Goal: Task Accomplishment & Management: Manage account settings

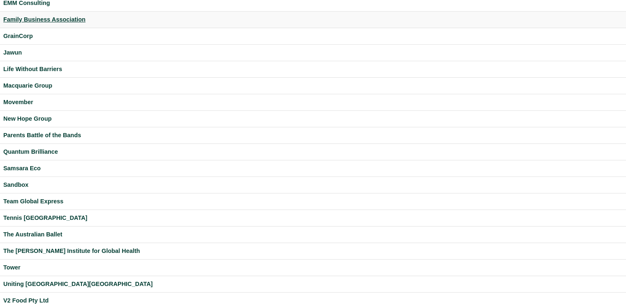
scroll to position [219, 0]
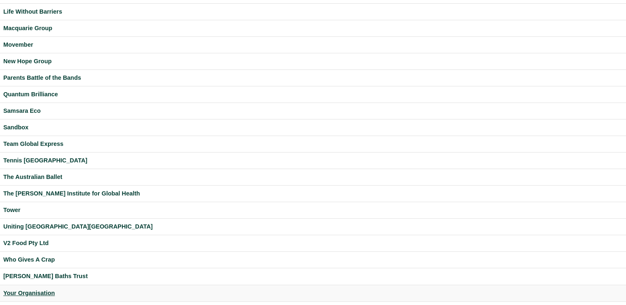
click at [43, 289] on div "Your Organisation" at bounding box center [312, 294] width 619 height 10
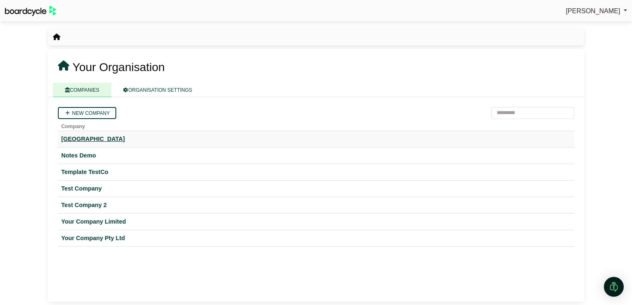
click at [82, 141] on div "Hogwarts University" at bounding box center [316, 139] width 510 height 10
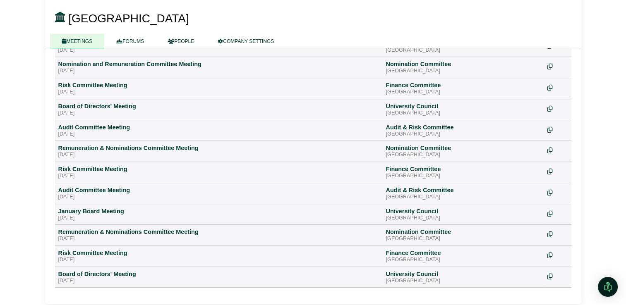
scroll to position [321, 0]
click at [115, 231] on div "Remuneration & Nominations Committee Meeting" at bounding box center [218, 231] width 321 height 7
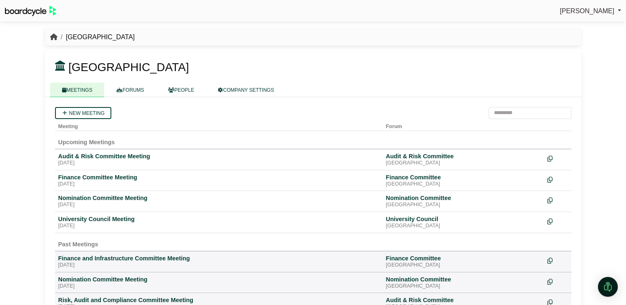
click at [52, 37] on icon "breadcrumb" at bounding box center [53, 37] width 7 height 7
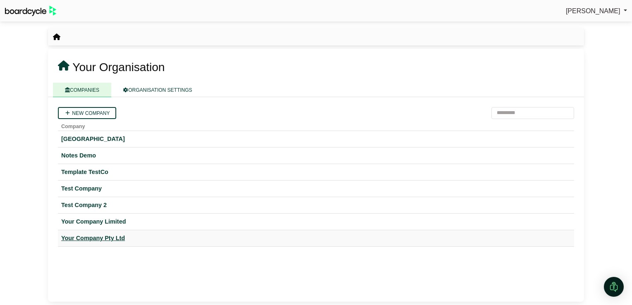
click at [73, 241] on div "Your Company Pty Ltd" at bounding box center [316, 239] width 510 height 10
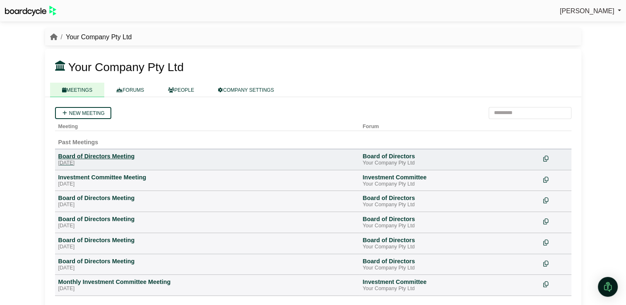
click at [84, 158] on div "Board of Directors Meeting" at bounding box center [207, 156] width 298 height 7
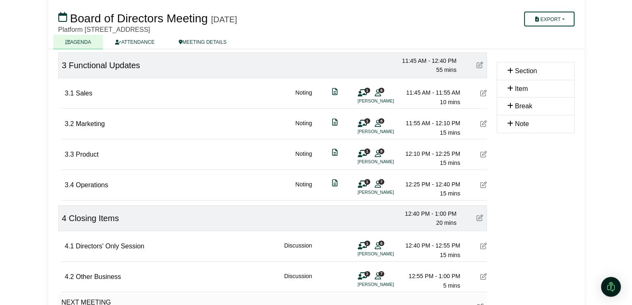
scroll to position [385, 0]
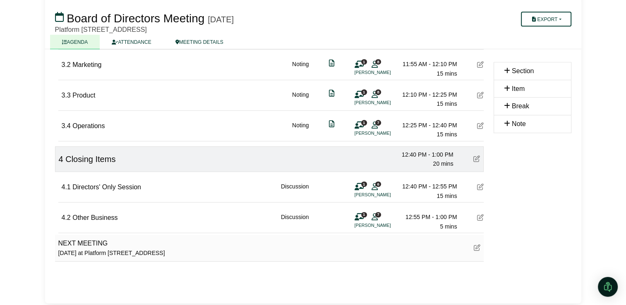
click at [361, 182] on span "1" at bounding box center [364, 184] width 6 height 5
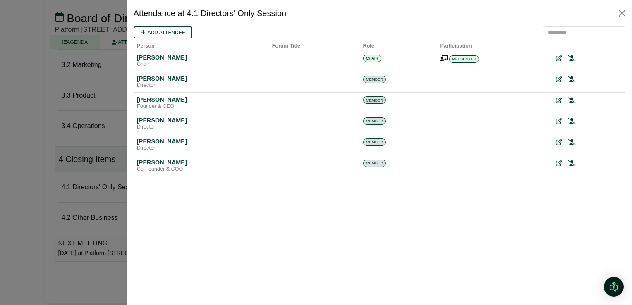
scroll to position [0, 0]
click at [110, 204] on div at bounding box center [316, 152] width 632 height 305
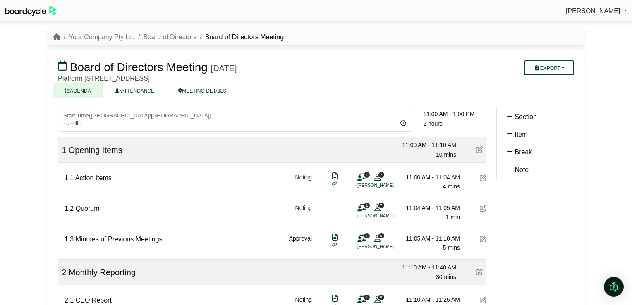
scroll to position [385, 0]
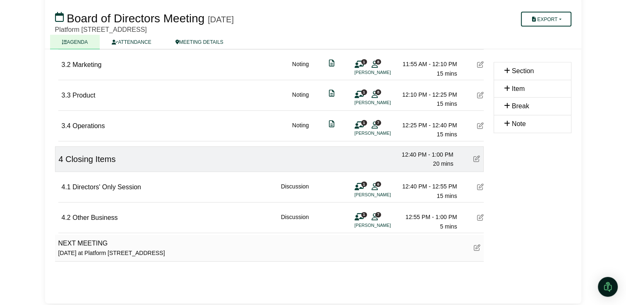
click at [364, 182] on span "1" at bounding box center [364, 184] width 6 height 5
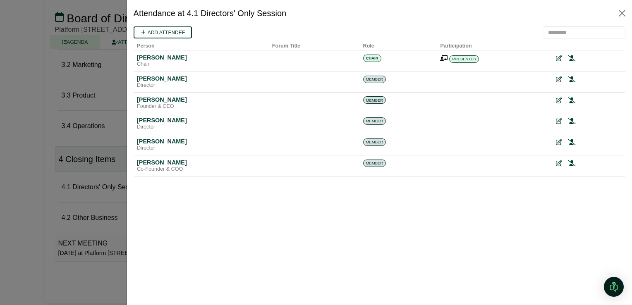
scroll to position [0, 0]
click at [34, 161] on div at bounding box center [316, 152] width 632 height 305
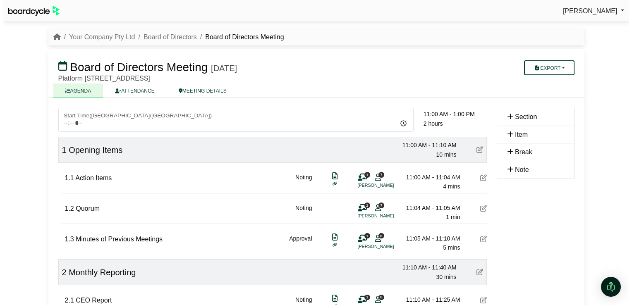
scroll to position [385, 0]
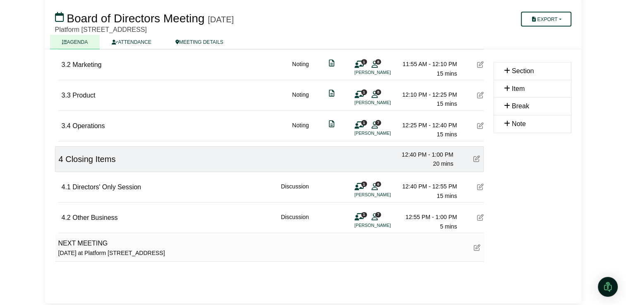
click at [361, 187] on icon at bounding box center [359, 187] width 9 height 0
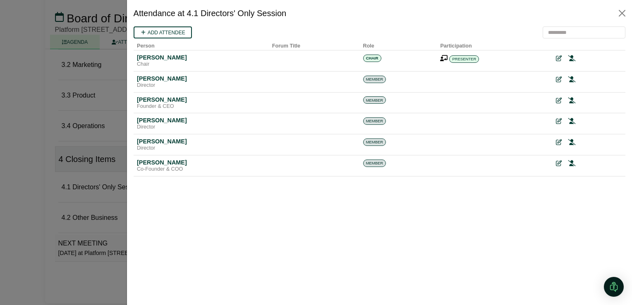
scroll to position [0, 0]
click at [558, 60] on icon at bounding box center [558, 59] width 6 height 6
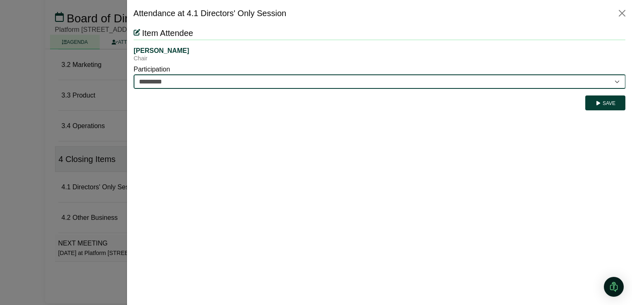
click at [505, 81] on select "********* ********" at bounding box center [379, 81] width 492 height 14
select select "********"
click at [133, 74] on select "********* ********" at bounding box center [379, 81] width 492 height 14
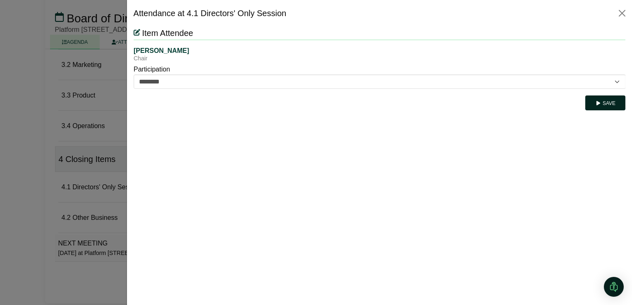
click at [596, 102] on icon "submit" at bounding box center [598, 103] width 6 height 5
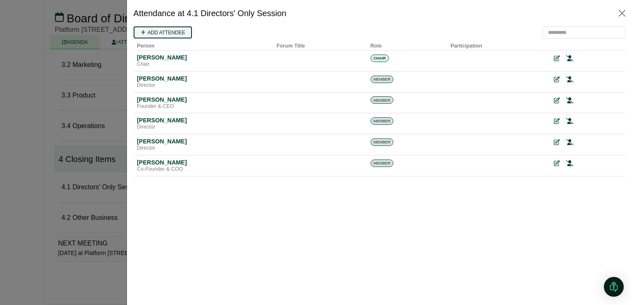
click at [177, 29] on link "Add attendee" at bounding box center [162, 32] width 58 height 12
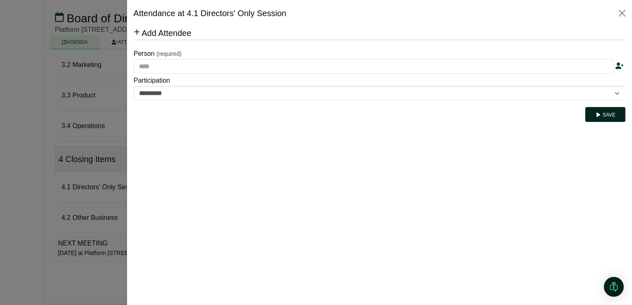
click at [599, 113] on icon "submit" at bounding box center [598, 115] width 6 height 5
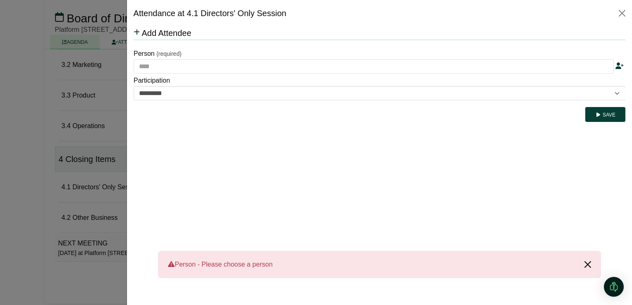
click at [584, 266] on button "Close" at bounding box center [587, 264] width 26 height 27
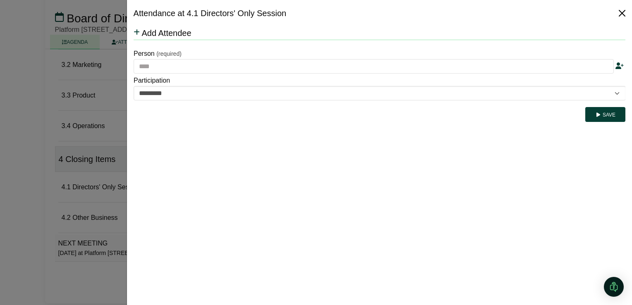
click at [622, 11] on button "Close" at bounding box center [622, 13] width 13 height 13
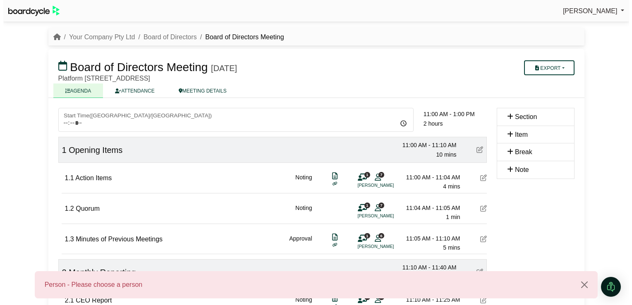
scroll to position [385, 0]
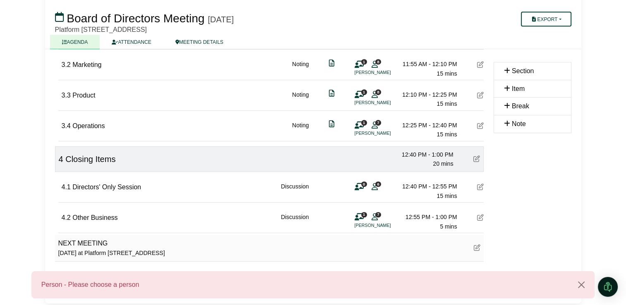
click at [369, 184] on div "0 6" at bounding box center [367, 186] width 25 height 9
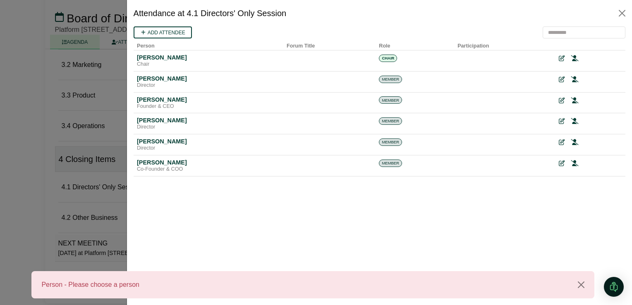
scroll to position [0, 0]
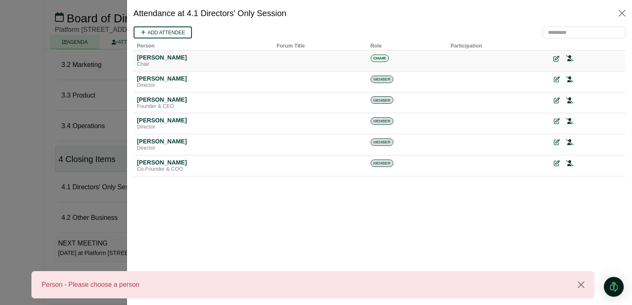
click at [556, 59] on icon at bounding box center [556, 59] width 6 height 6
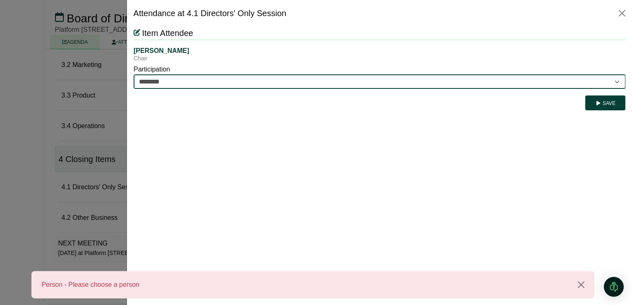
click at [451, 85] on select "********* ********" at bounding box center [379, 81] width 492 height 14
select select "*********"
click at [133, 74] on select "********* ********" at bounding box center [379, 81] width 492 height 14
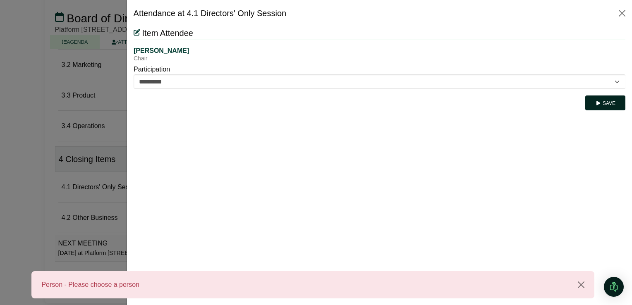
click at [603, 106] on button "Save" at bounding box center [605, 103] width 40 height 15
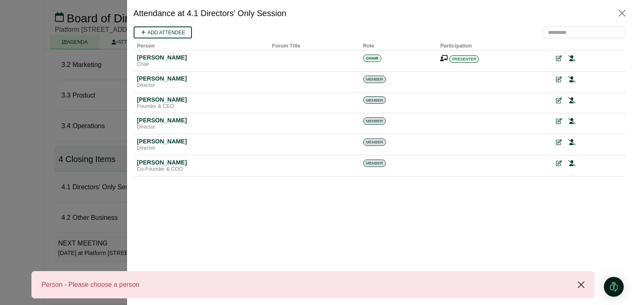
click at [580, 286] on button "Close" at bounding box center [581, 284] width 26 height 27
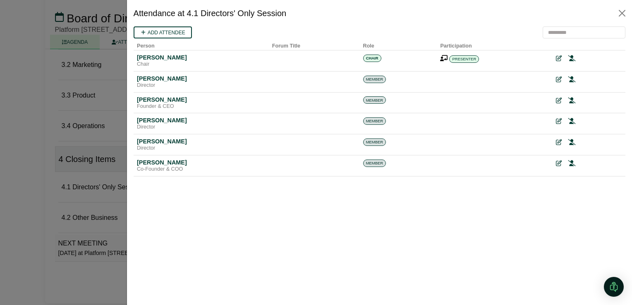
click at [580, 286] on div at bounding box center [379, 165] width 505 height 279
click at [102, 179] on div at bounding box center [316, 152] width 632 height 305
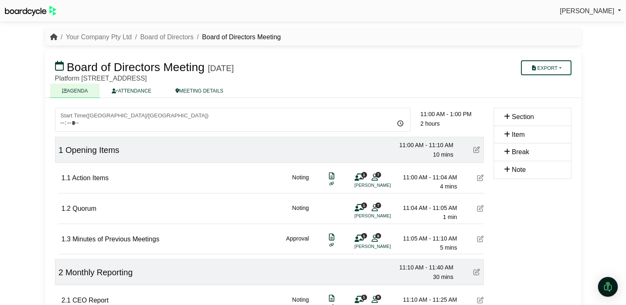
click at [54, 36] on icon "breadcrumb" at bounding box center [53, 37] width 7 height 7
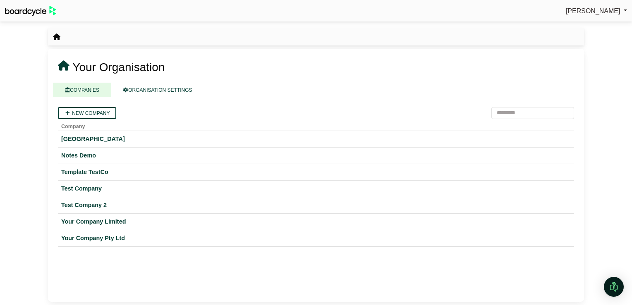
click at [56, 36] on icon "breadcrumb" at bounding box center [56, 37] width 7 height 7
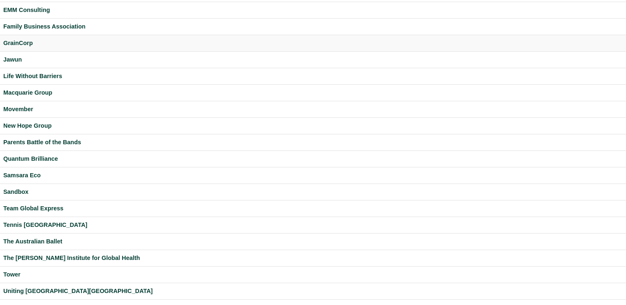
scroll to position [155, 0]
click at [13, 272] on div "Tower" at bounding box center [312, 275] width 619 height 10
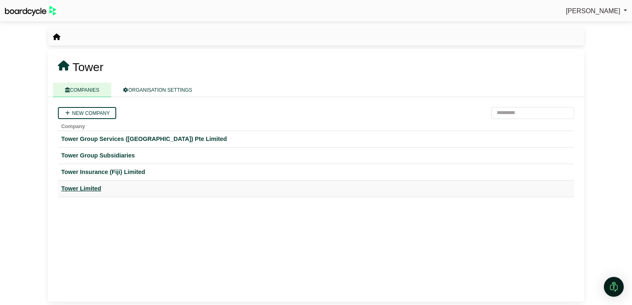
click at [85, 187] on div "Tower Limited" at bounding box center [316, 189] width 510 height 10
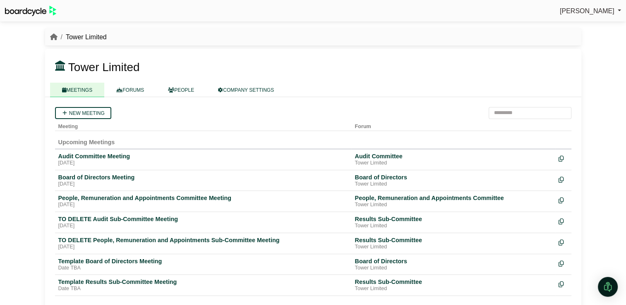
scroll to position [10, 0]
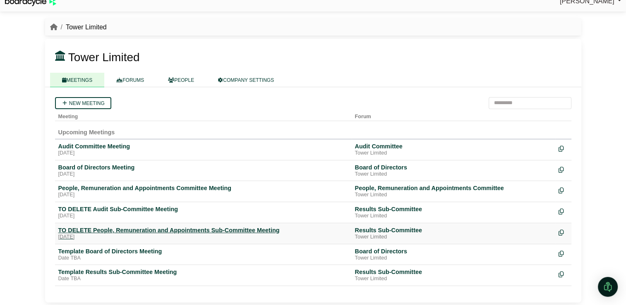
click at [118, 229] on div "TO DELETE People, Remuneration and Appointments Sub-Committee Meeting" at bounding box center [203, 230] width 290 height 7
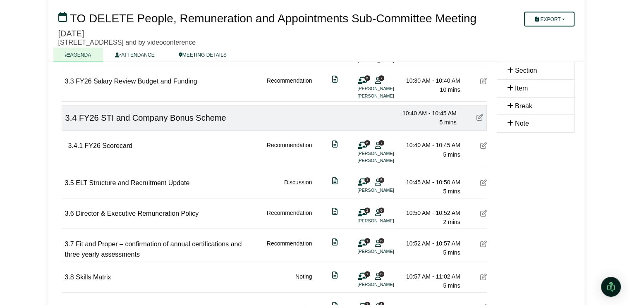
scroll to position [549, 0]
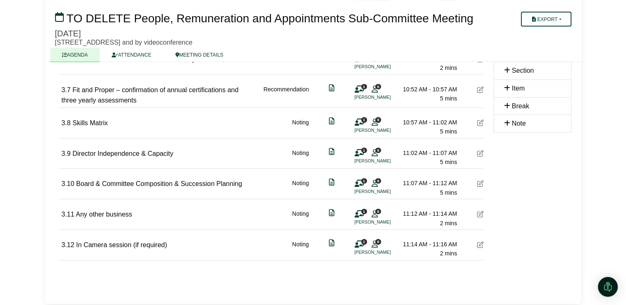
click at [362, 244] on icon at bounding box center [359, 244] width 9 height 0
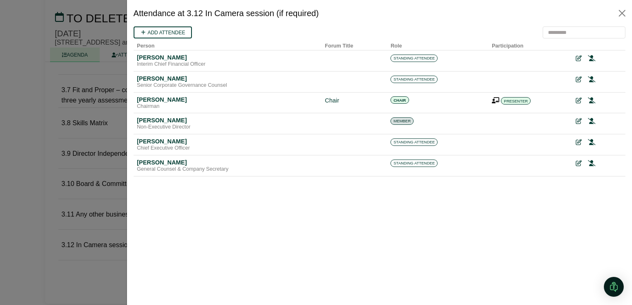
scroll to position [0, 0]
click at [621, 14] on button "Close" at bounding box center [622, 13] width 13 height 13
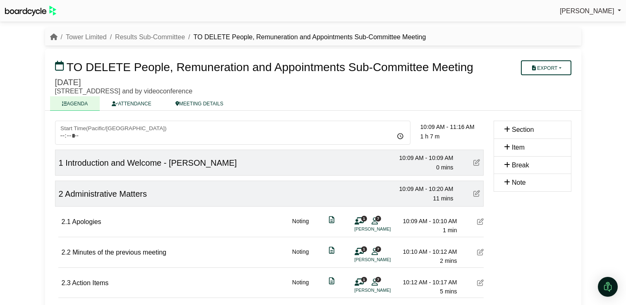
scroll to position [549, 0]
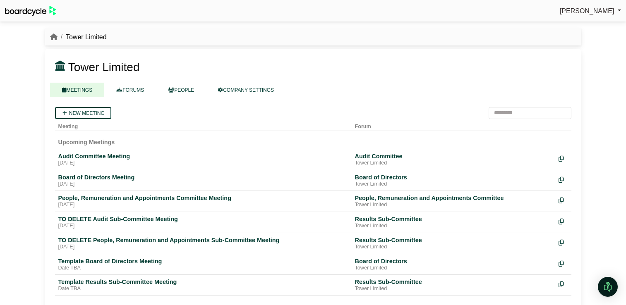
scroll to position [10, 0]
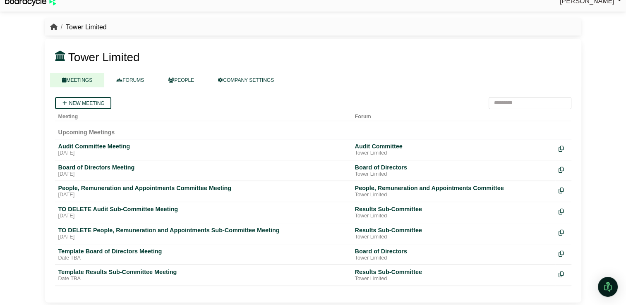
click at [51, 29] on icon "breadcrumb" at bounding box center [53, 27] width 7 height 7
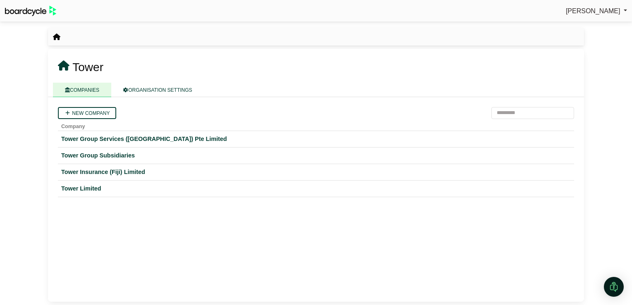
click at [56, 38] on icon "breadcrumb" at bounding box center [56, 37] width 7 height 7
click at [61, 70] on icon at bounding box center [64, 66] width 12 height 10
click at [56, 36] on icon "breadcrumb" at bounding box center [56, 37] width 7 height 7
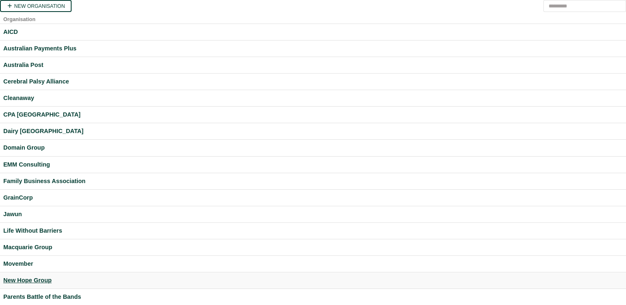
scroll to position [219, 0]
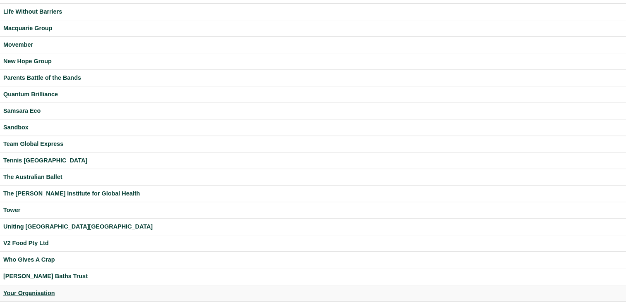
click at [29, 291] on div "Your Organisation" at bounding box center [312, 294] width 619 height 10
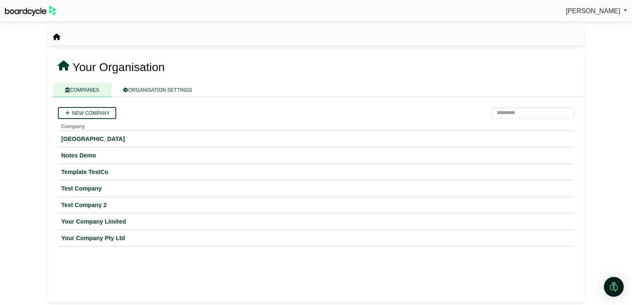
click at [106, 266] on div "Perryn Fowler Sign Out Your Organisation" at bounding box center [316, 152] width 632 height 305
click at [106, 221] on div "Your Company Limited" at bounding box center [316, 222] width 510 height 10
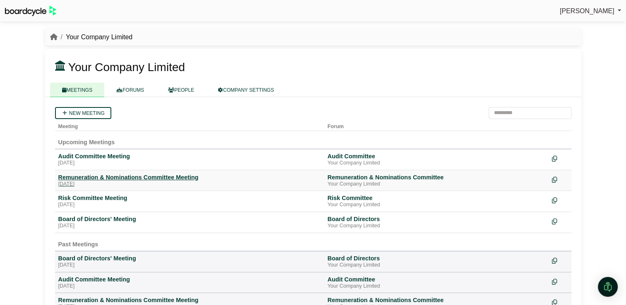
click at [99, 177] on div "Remuneration & Nominations Committee Meeting" at bounding box center [189, 177] width 263 height 7
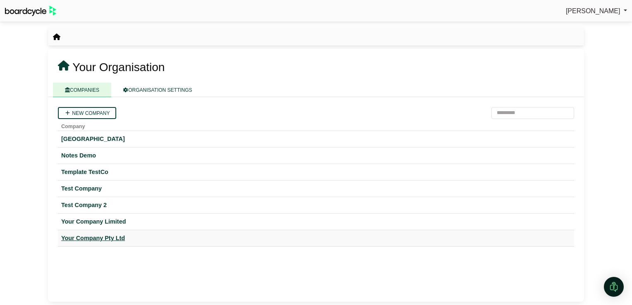
click at [90, 242] on div "Your Company Pty Ltd" at bounding box center [316, 239] width 510 height 10
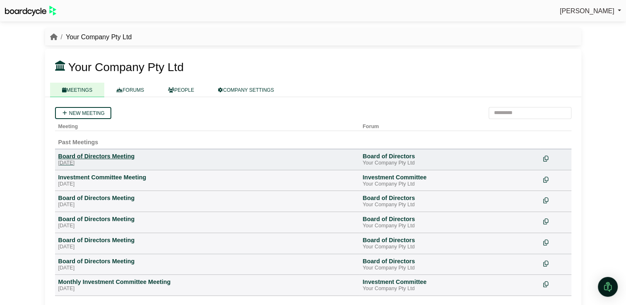
click at [91, 158] on div "Board of Directors Meeting" at bounding box center [207, 156] width 298 height 7
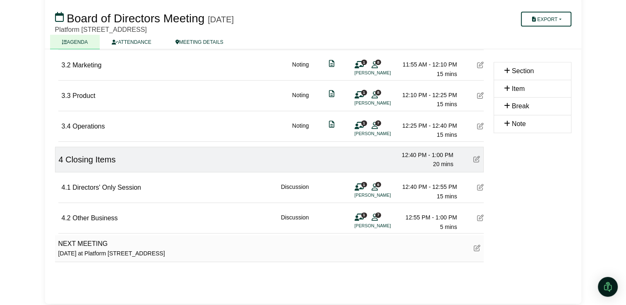
scroll to position [385, 0]
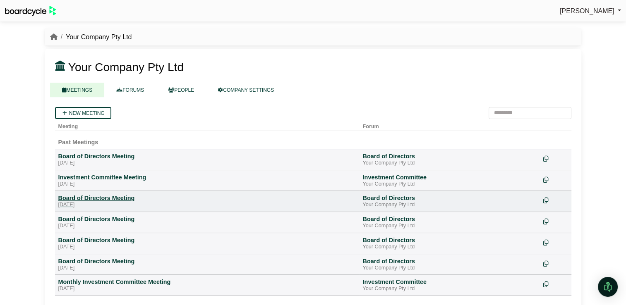
click at [103, 201] on div "Board of Directors Meeting" at bounding box center [207, 197] width 298 height 7
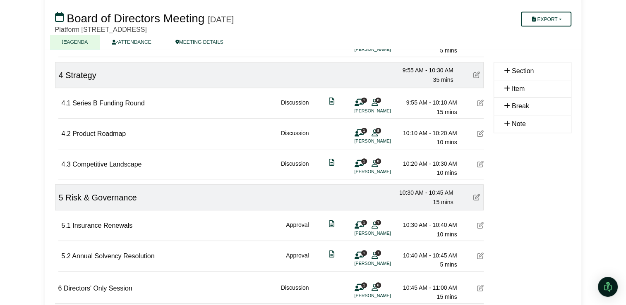
scroll to position [541, 0]
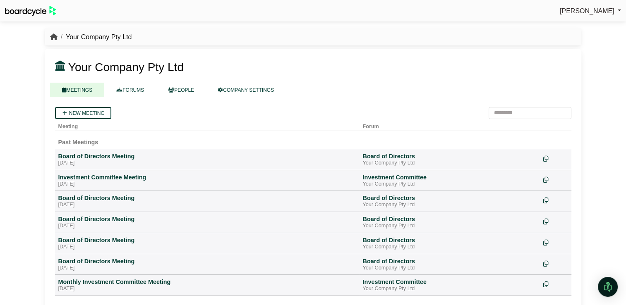
click at [51, 38] on icon "breadcrumb" at bounding box center [53, 37] width 7 height 7
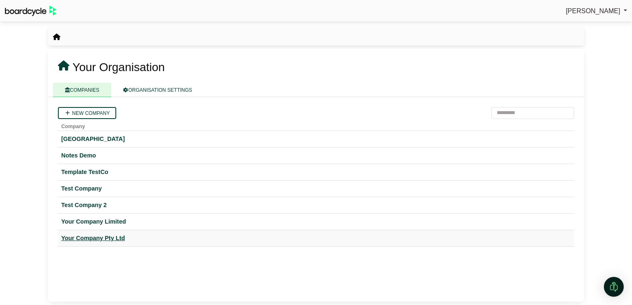
click at [93, 238] on div "Your Company Pty Ltd" at bounding box center [316, 239] width 510 height 10
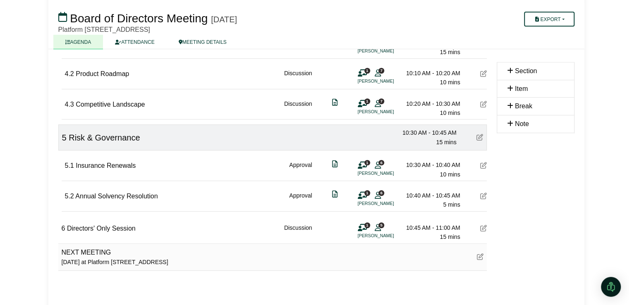
scroll to position [541, 0]
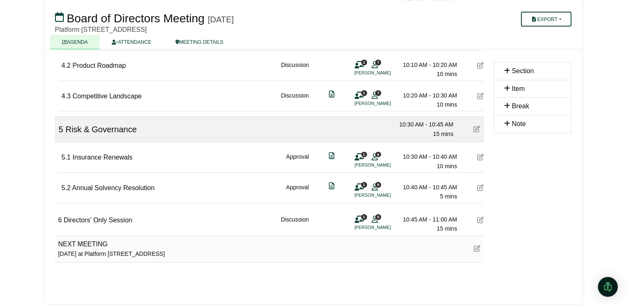
click at [375, 214] on span "5" at bounding box center [378, 216] width 6 height 5
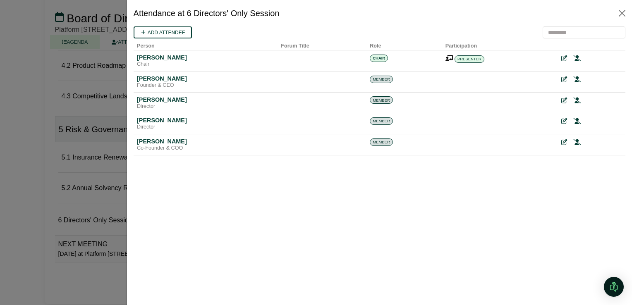
scroll to position [0, 0]
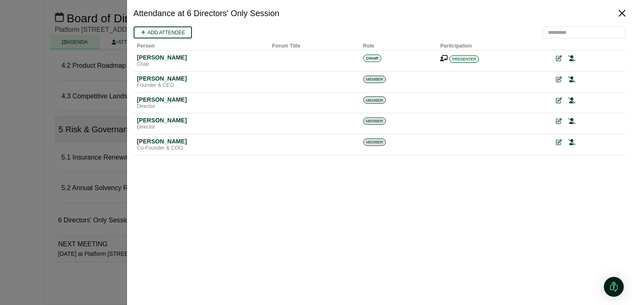
click at [624, 14] on button "Close" at bounding box center [622, 13] width 13 height 13
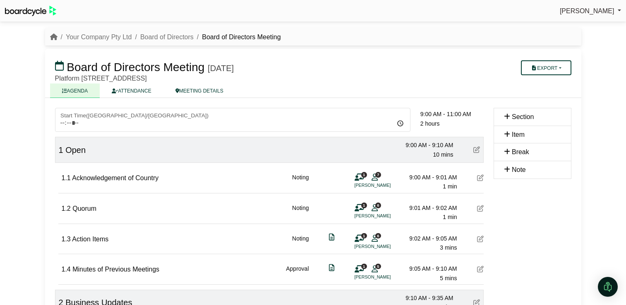
scroll to position [541, 0]
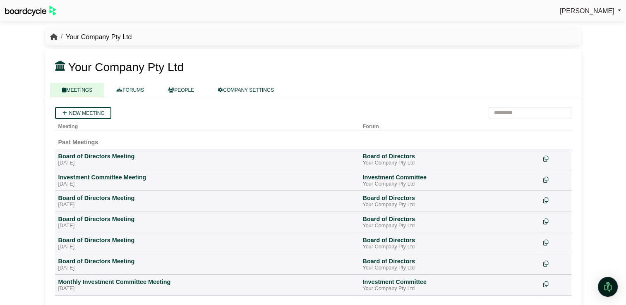
click at [50, 35] on icon "breadcrumb" at bounding box center [53, 37] width 7 height 7
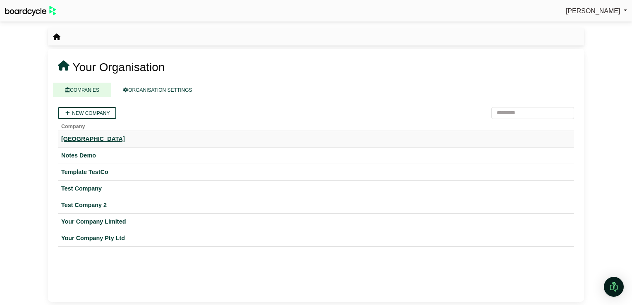
click at [102, 137] on div "[GEOGRAPHIC_DATA]" at bounding box center [316, 139] width 510 height 10
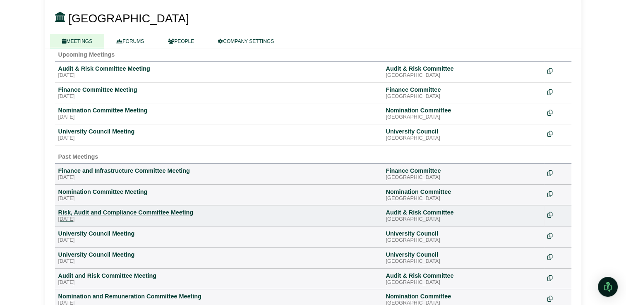
scroll to position [92, 0]
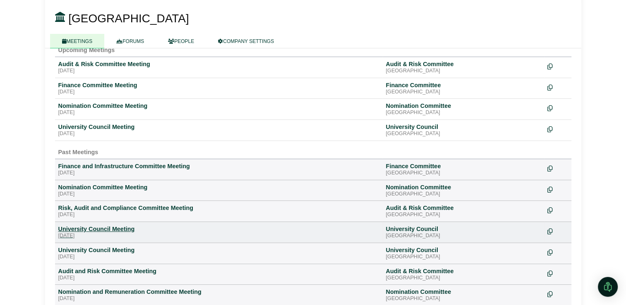
click at [81, 230] on div "University Council Meeting" at bounding box center [218, 228] width 321 height 7
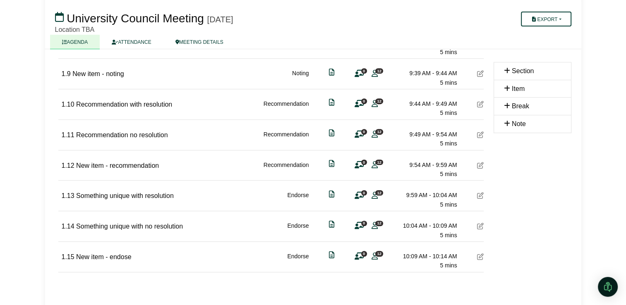
scroll to position [361, 0]
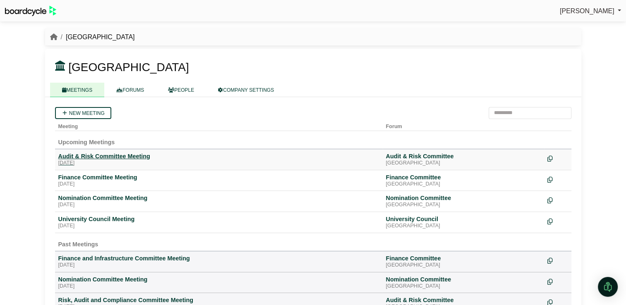
click at [108, 154] on div "Audit & Risk Committee Meeting" at bounding box center [218, 156] width 321 height 7
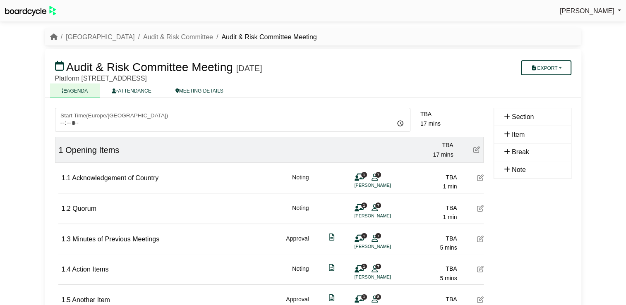
scroll to position [56, 0]
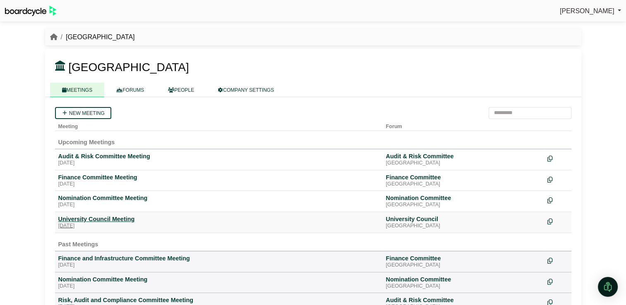
click at [80, 216] on div "University Council Meeting" at bounding box center [218, 219] width 321 height 7
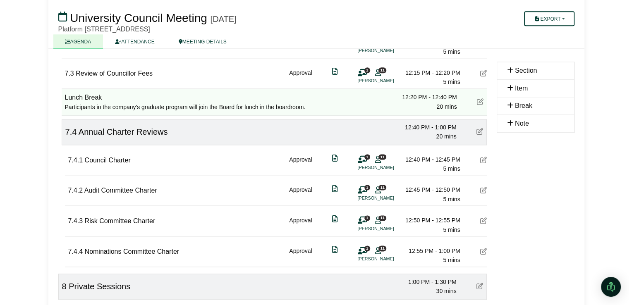
scroll to position [1086, 0]
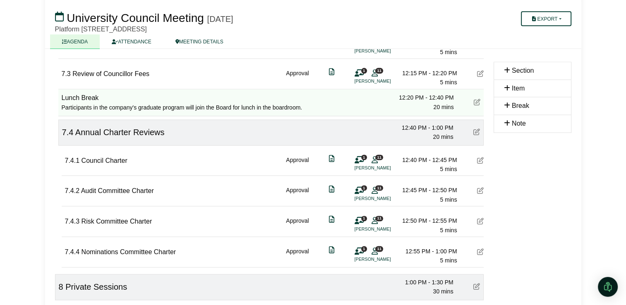
click at [367, 156] on div "1 11 [PERSON_NAME]" at bounding box center [367, 164] width 25 height 17
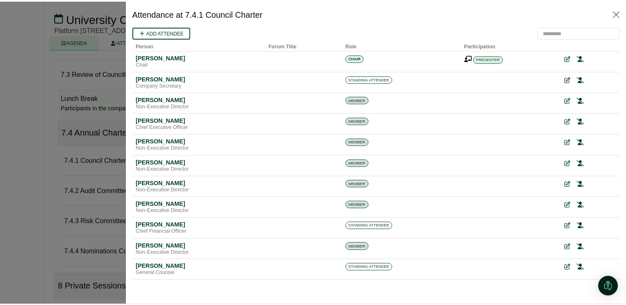
scroll to position [0, 0]
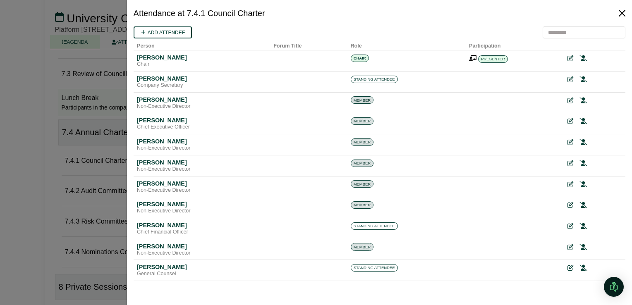
click at [623, 10] on button "Close" at bounding box center [622, 13] width 13 height 13
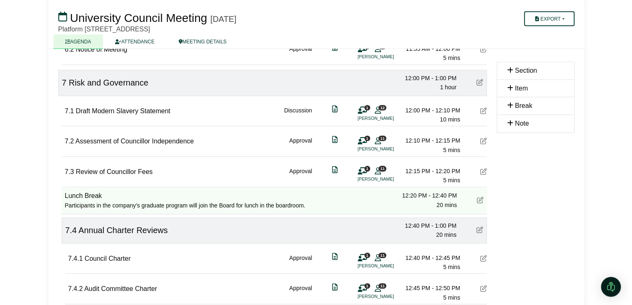
scroll to position [988, 0]
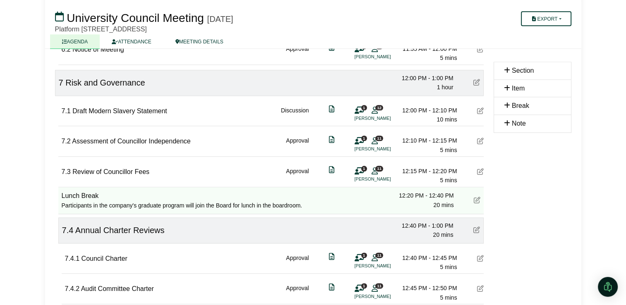
click at [376, 137] on span "11" at bounding box center [379, 138] width 8 height 5
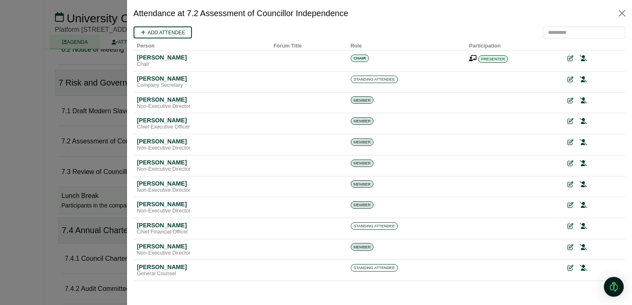
scroll to position [0, 0]
click at [622, 8] on button "Close" at bounding box center [622, 13] width 13 height 13
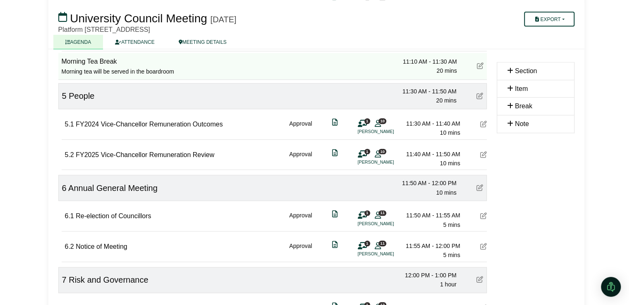
scroll to position [790, 0]
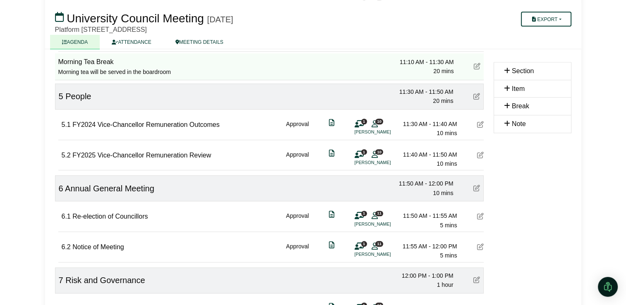
click at [365, 160] on li "[PERSON_NAME]" at bounding box center [386, 162] width 62 height 7
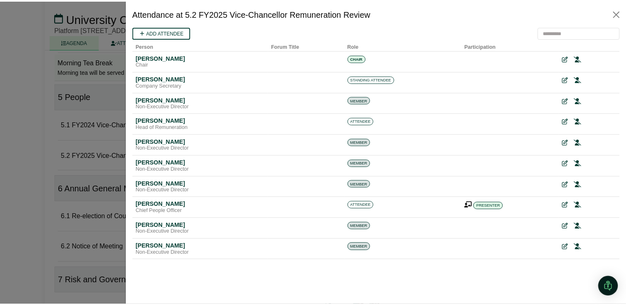
scroll to position [0, 0]
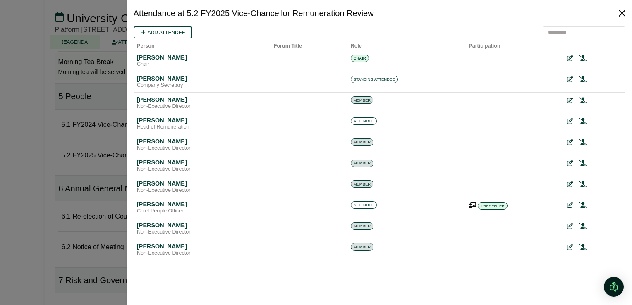
click at [619, 10] on button "Close" at bounding box center [622, 13] width 13 height 13
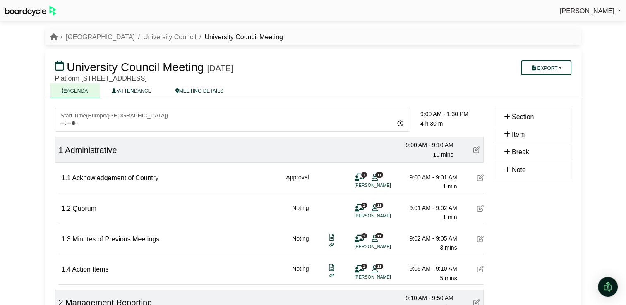
click at [583, 9] on span "[PERSON_NAME]" at bounding box center [587, 10] width 55 height 7
click at [577, 24] on link "Sign Out" at bounding box center [588, 25] width 66 height 16
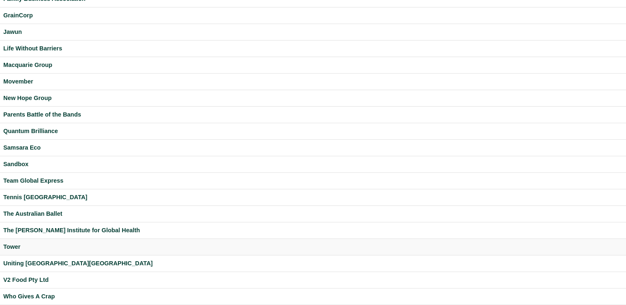
scroll to position [182, 0]
click at [68, 108] on td "Parents Battle of the Bands" at bounding box center [313, 115] width 626 height 17
click at [68, 110] on div "Parents Battle of the Bands" at bounding box center [312, 115] width 619 height 10
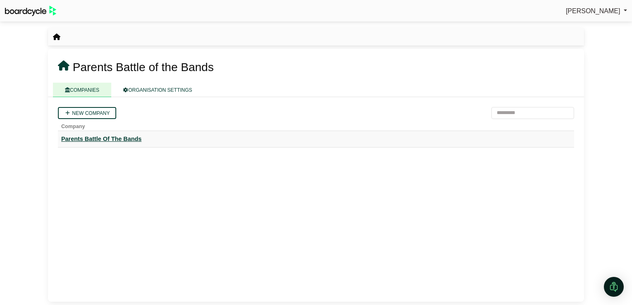
click at [126, 141] on div "Parents Battle Of The Bands" at bounding box center [316, 139] width 510 height 10
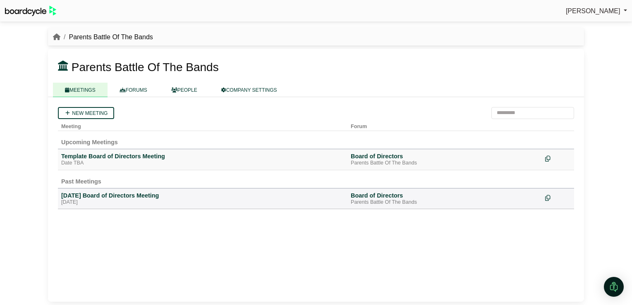
click at [129, 151] on td "Template Board of Directors Meeting Date TBA" at bounding box center [203, 159] width 290 height 21
click at [129, 156] on div "Template Board of Directors Meeting" at bounding box center [202, 156] width 283 height 7
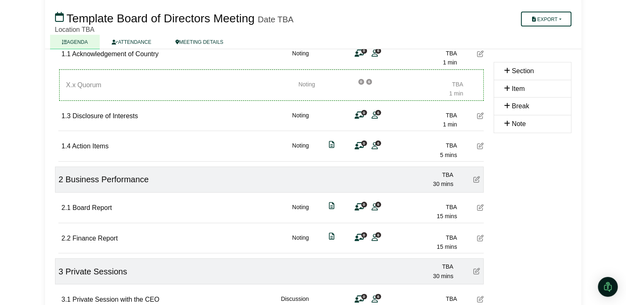
scroll to position [112, 0]
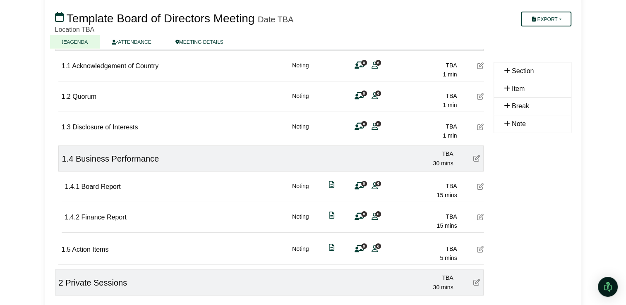
click at [237, 256] on div "1.5 Action Items Noting 0 6 TBA 5 mins" at bounding box center [273, 249] width 422 height 29
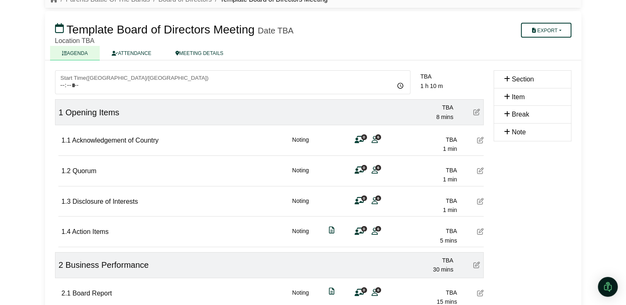
scroll to position [0, 0]
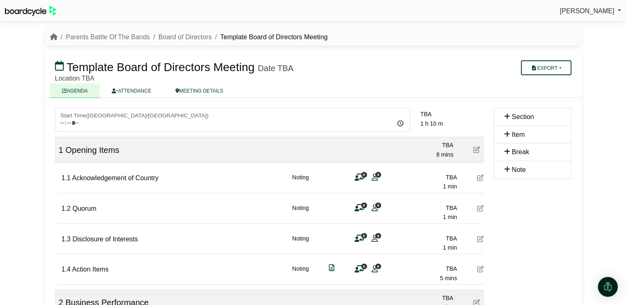
click at [598, 11] on span "[PERSON_NAME]" at bounding box center [587, 10] width 55 height 7
click at [586, 26] on link "Sign Out" at bounding box center [588, 25] width 66 height 16
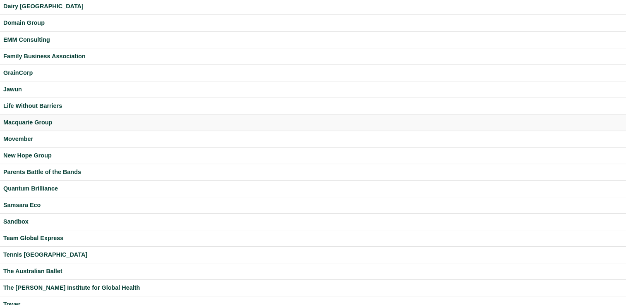
scroll to position [219, 0]
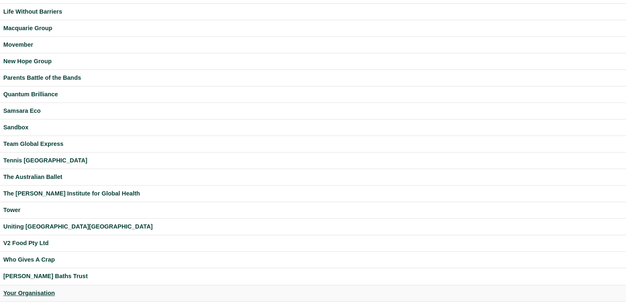
click at [41, 291] on div "Your Organisation" at bounding box center [312, 294] width 619 height 10
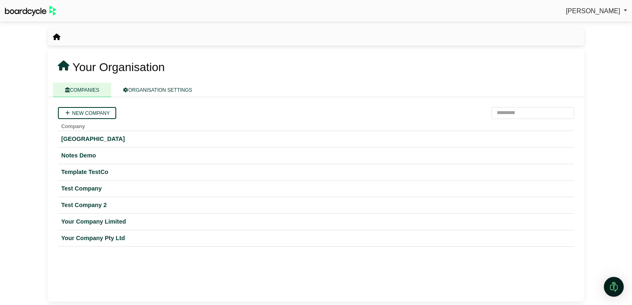
click at [261, 239] on div "Your Company Pty Ltd" at bounding box center [316, 239] width 510 height 10
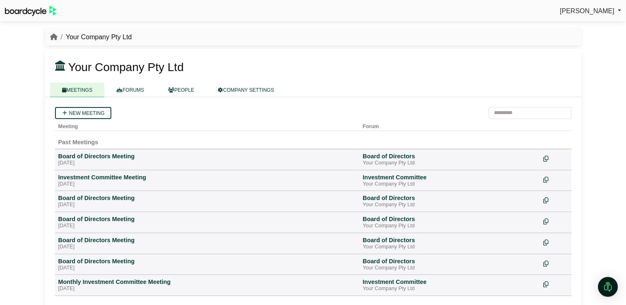
click at [600, 9] on span "[PERSON_NAME]" at bounding box center [587, 10] width 55 height 7
click at [590, 19] on link "Sign Out" at bounding box center [588, 25] width 66 height 16
